Goal: Task Accomplishment & Management: Manage account settings

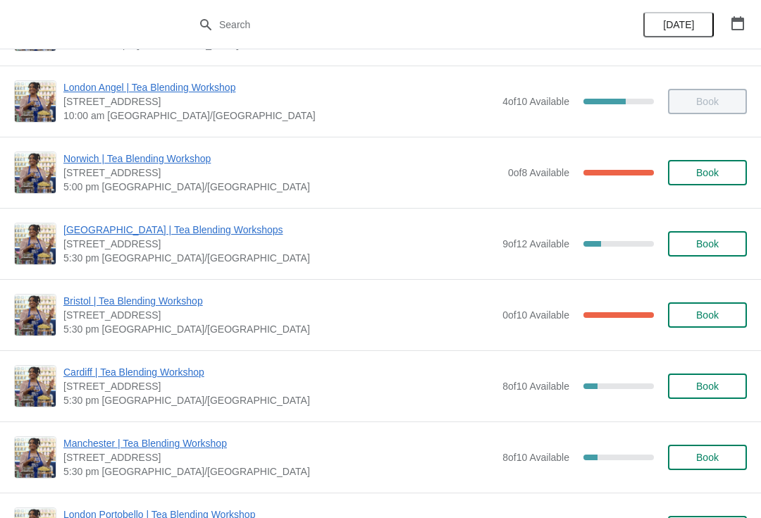
scroll to position [137, 0]
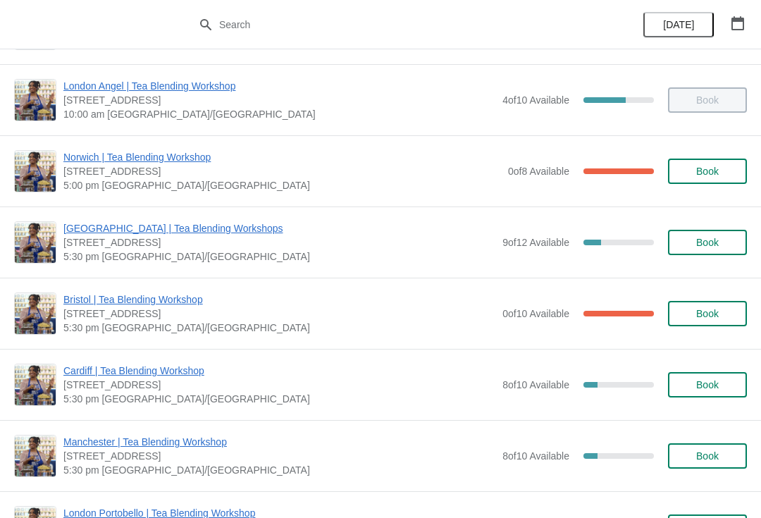
click at [518, 385] on span "8 of 10 Available" at bounding box center [535, 384] width 67 height 11
click at [173, 374] on span "Cardiff | Tea Blending Workshop" at bounding box center [279, 370] width 432 height 14
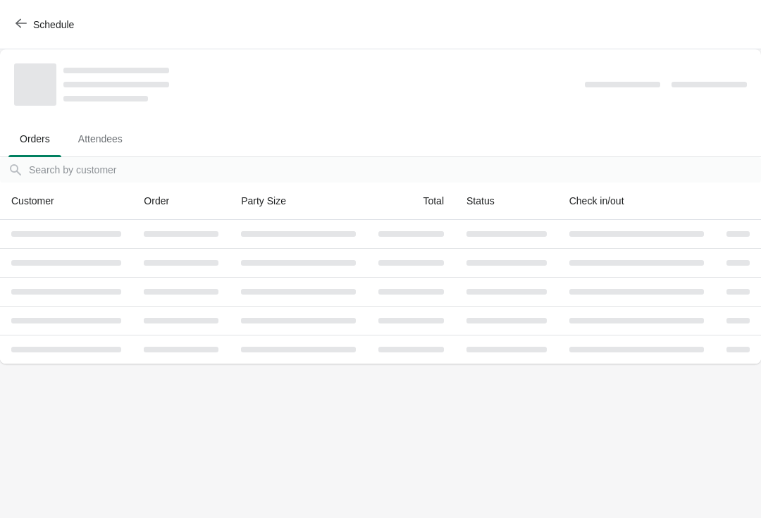
scroll to position [0, 0]
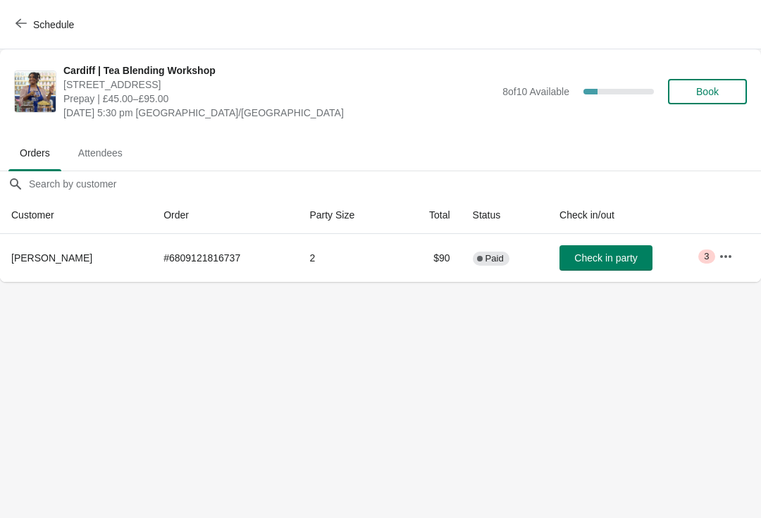
click at [726, 256] on icon "button" at bounding box center [725, 256] width 14 height 14
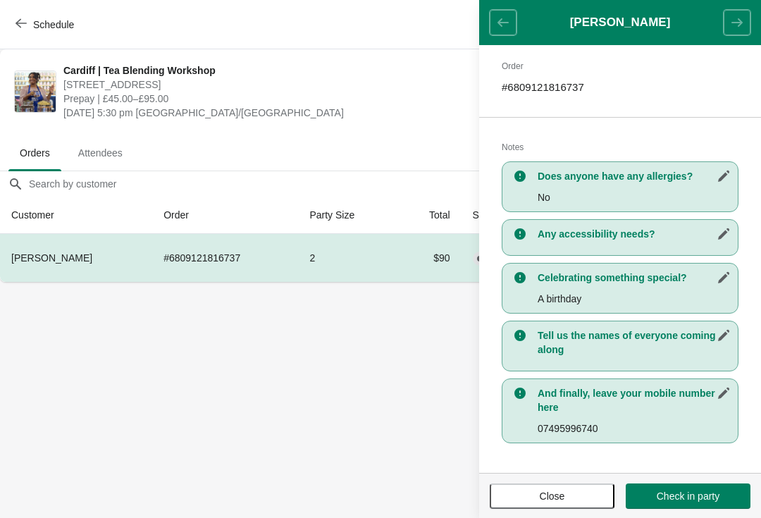
scroll to position [216, 0]
click at [15, 35] on button "Schedule" at bounding box center [46, 24] width 78 height 25
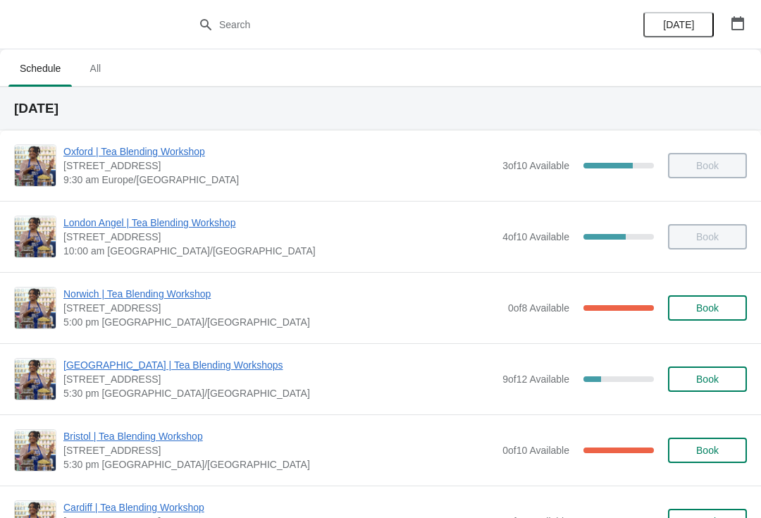
scroll to position [0, 0]
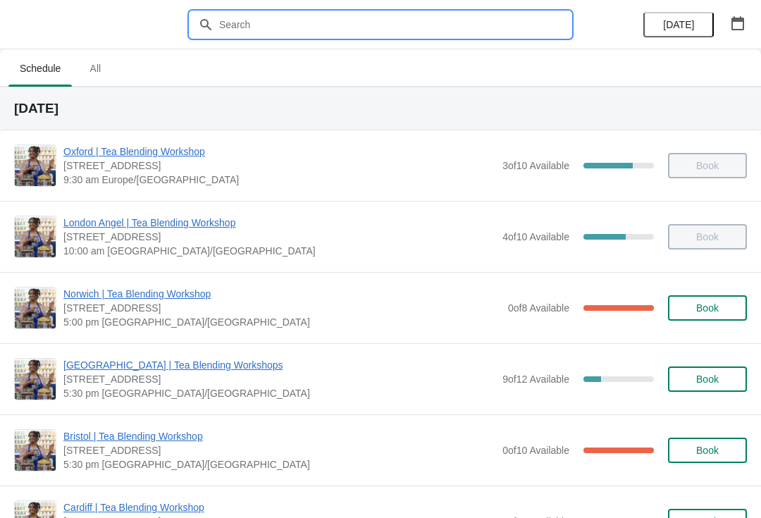
click at [249, 24] on input "text" at bounding box center [394, 24] width 352 height 25
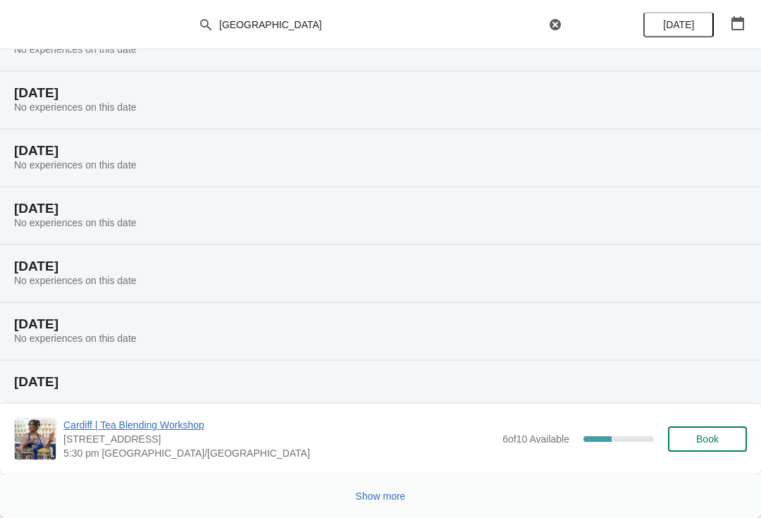
scroll to position [187, 0]
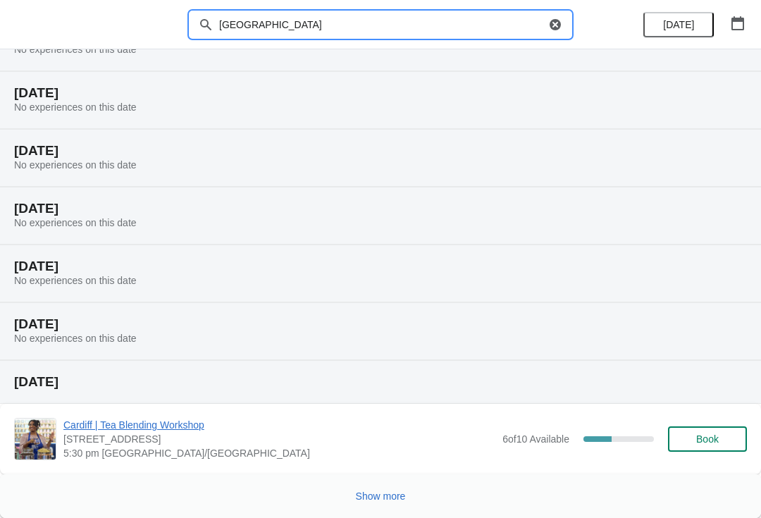
type input "[GEOGRAPHIC_DATA]"
click at [424, 446] on span "5:30 pm [GEOGRAPHIC_DATA]/[GEOGRAPHIC_DATA]" at bounding box center [279, 453] width 432 height 14
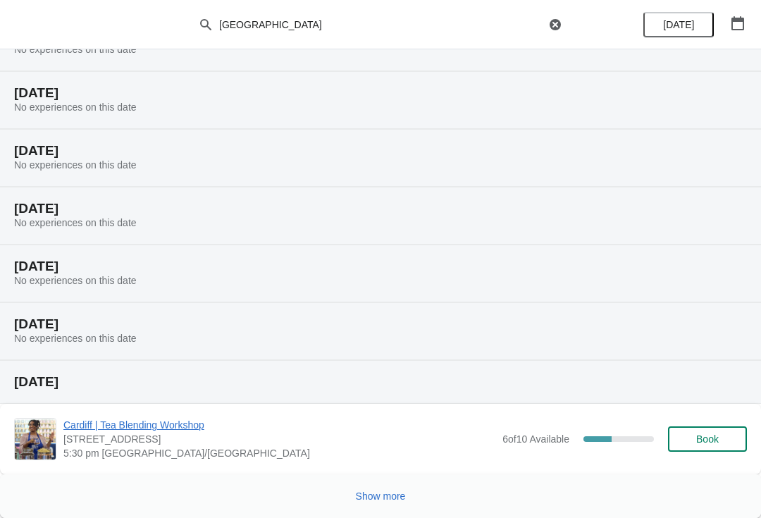
click at [188, 430] on span "Cardiff | Tea Blending Workshop" at bounding box center [279, 425] width 432 height 14
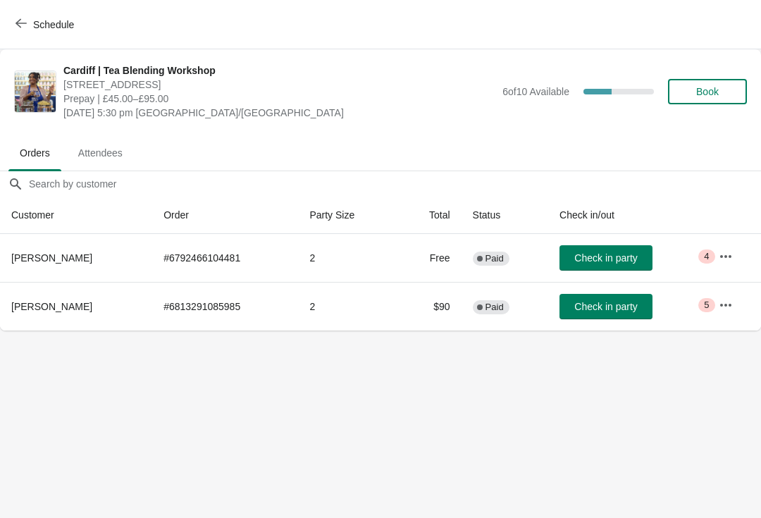
click at [99, 161] on span "Attendees" at bounding box center [100, 152] width 67 height 25
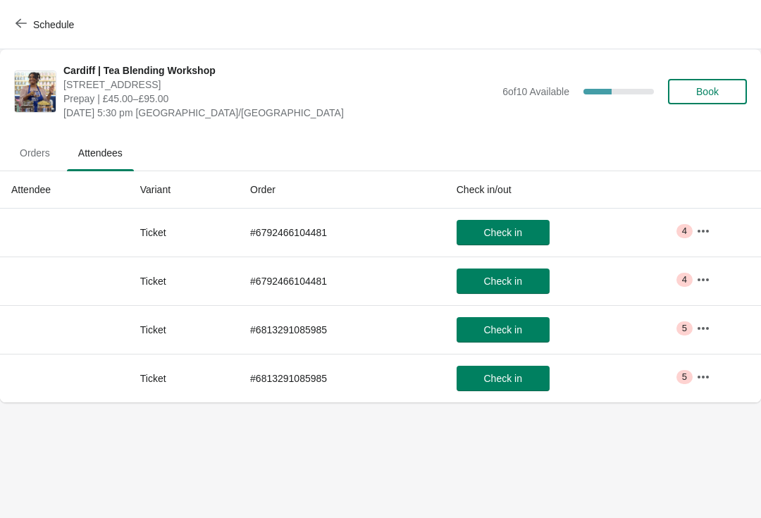
click at [34, 156] on span "Orders" at bounding box center [34, 152] width 53 height 25
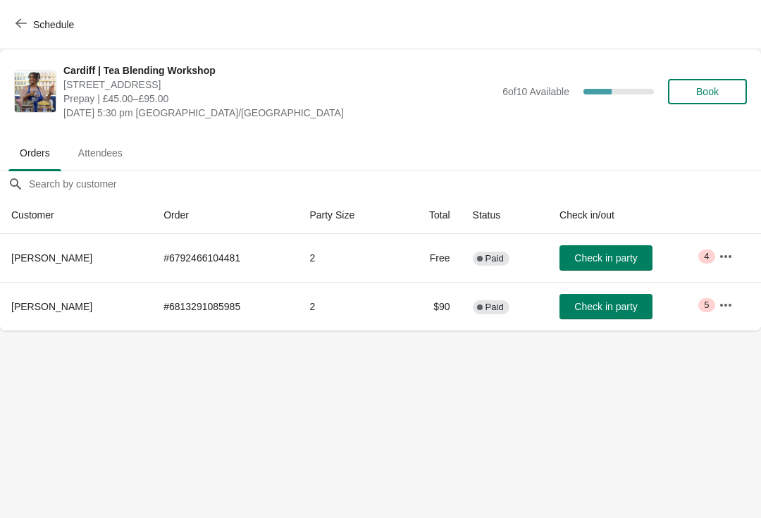
click at [11, 32] on button "Schedule" at bounding box center [46, 24] width 78 height 25
